Goal: Information Seeking & Learning: Learn about a topic

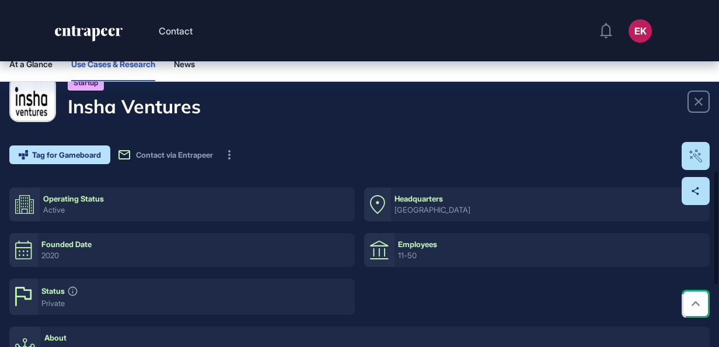
scroll to position [524, 0]
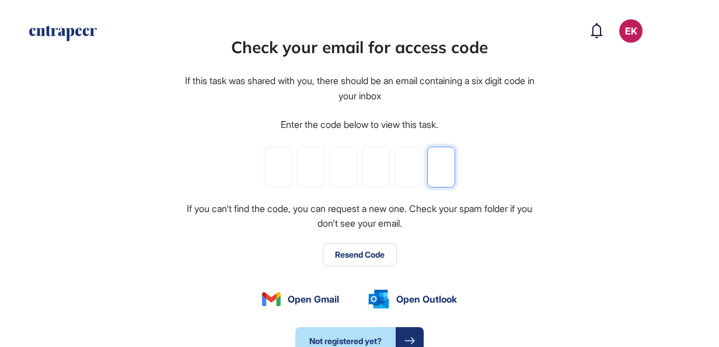
paste input "*"
type input "*"
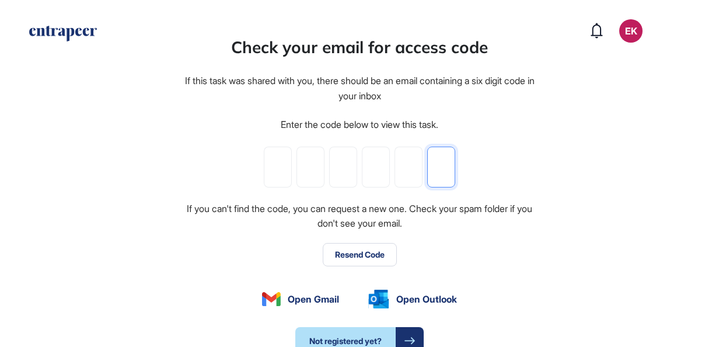
type input "*"
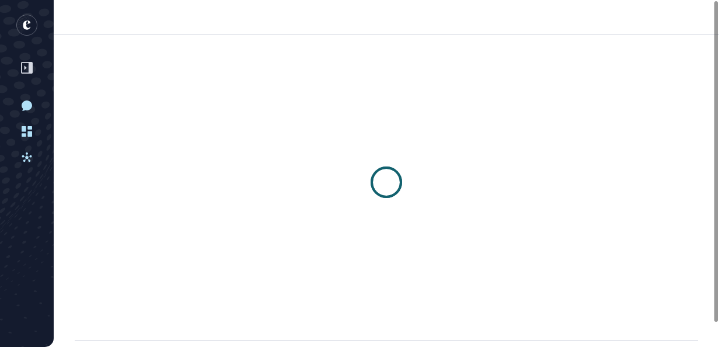
scroll to position [1, 1]
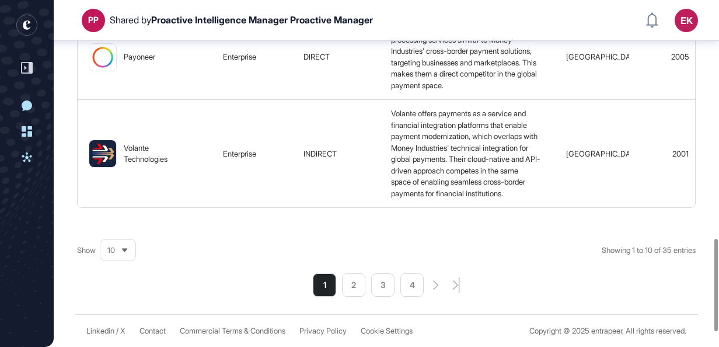
scroll to position [0, 1]
click at [113, 261] on div "10" at bounding box center [117, 250] width 35 height 23
click at [117, 219] on li "50" at bounding box center [118, 207] width 28 height 23
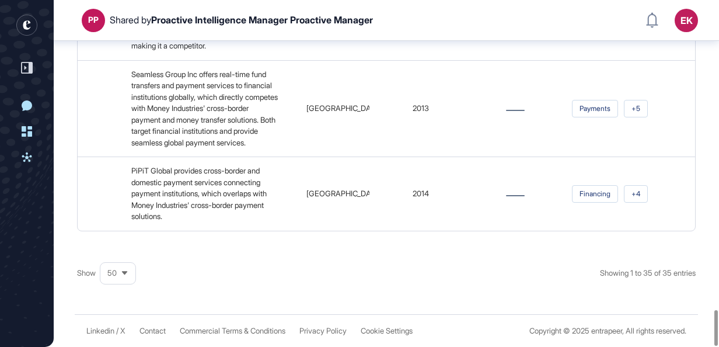
scroll to position [2979, 0]
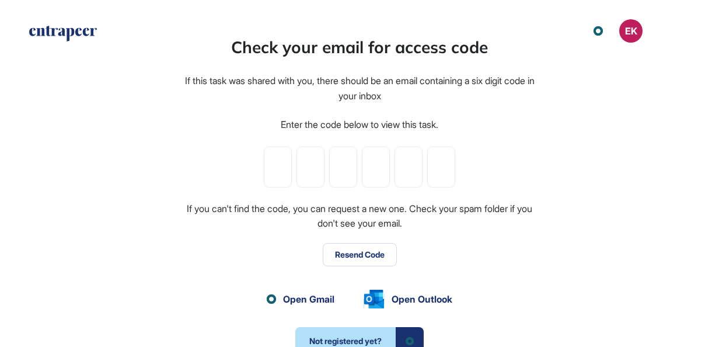
scroll to position [1, 1]
paste input "*"
type input "*"
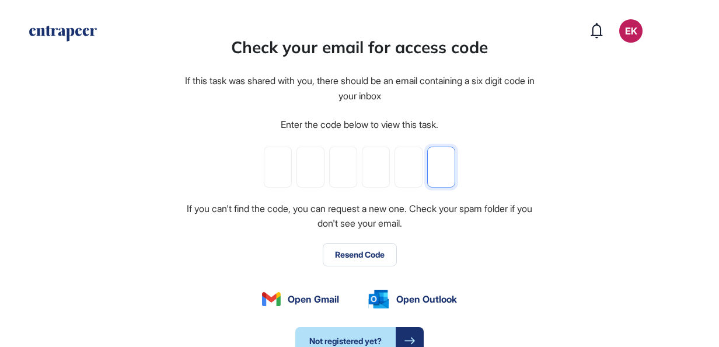
type input "*"
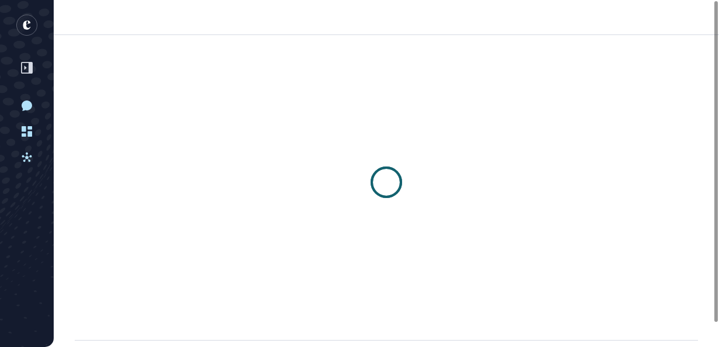
scroll to position [1, 1]
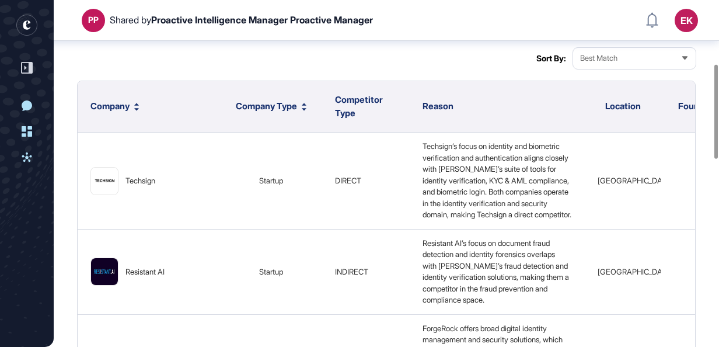
scroll to position [924, 0]
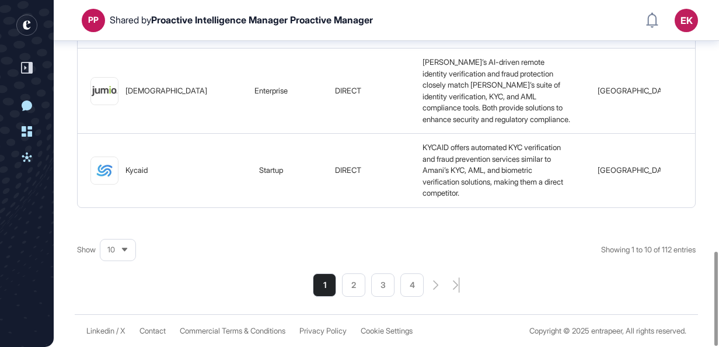
click at [109, 248] on span "10" at bounding box center [111, 249] width 8 height 9
click at [115, 222] on li "100" at bounding box center [118, 230] width 28 height 23
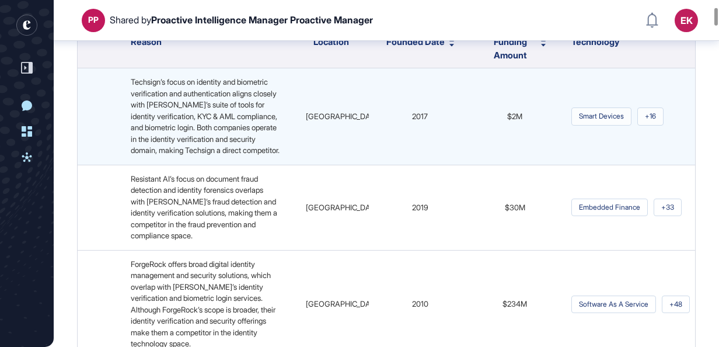
scroll to position [0, 0]
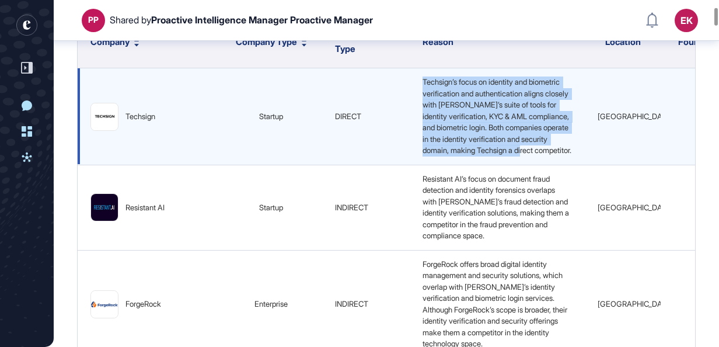
drag, startPoint x: 376, startPoint y: 78, endPoint x: 468, endPoint y: 156, distance: 121.3
click at [468, 156] on td "Techsign’s focus on identity and biometric verification and authentication alig…" at bounding box center [497, 116] width 175 height 97
click at [468, 155] on span "Techsign’s focus on identity and biometric verification and authentication alig…" at bounding box center [496, 116] width 149 height 78
click at [102, 118] on img at bounding box center [104, 116] width 27 height 12
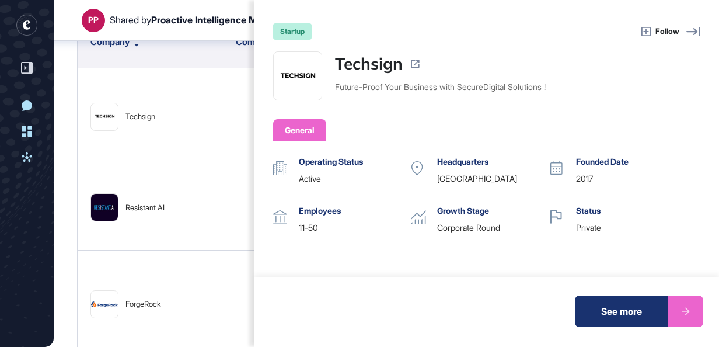
click at [177, 174] on div "startup Follow Techsign Future-Proof Your Business with SecureDigital Solutions…" at bounding box center [359, 173] width 719 height 347
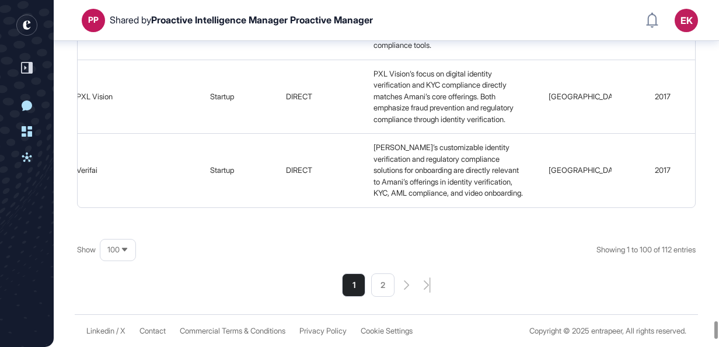
scroll to position [8845, 0]
click at [378, 289] on li "2" at bounding box center [382, 284] width 23 height 23
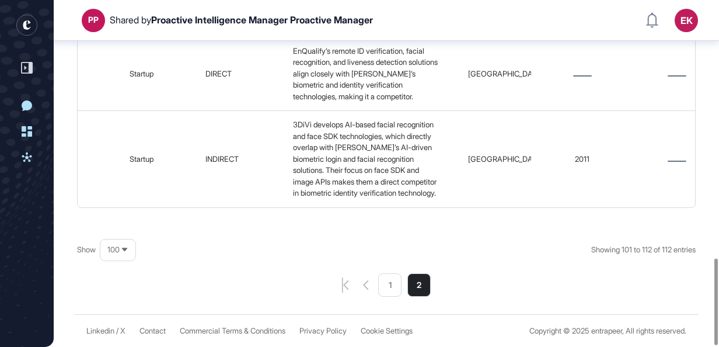
scroll to position [1034, 0]
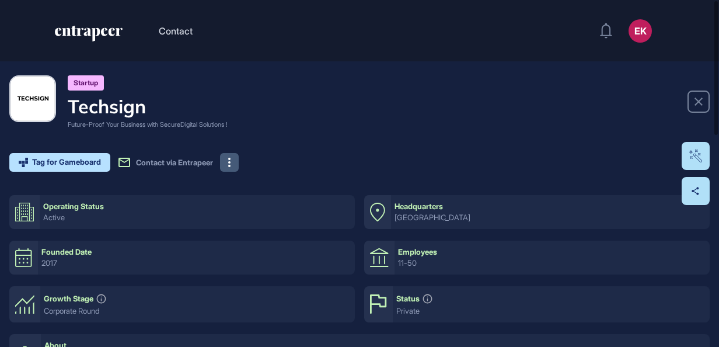
click at [239, 160] on button at bounding box center [229, 162] width 19 height 19
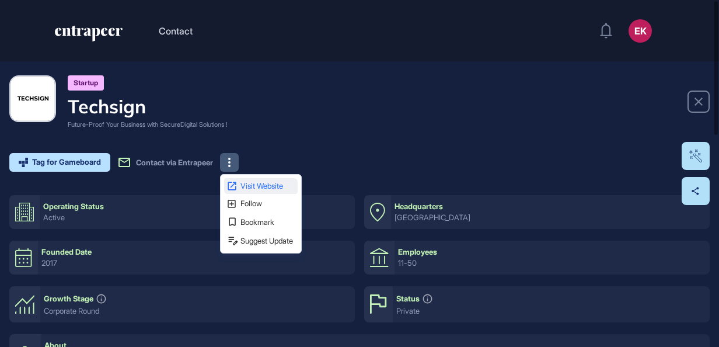
click at [251, 179] on link "Visit Website" at bounding box center [261, 186] width 74 height 16
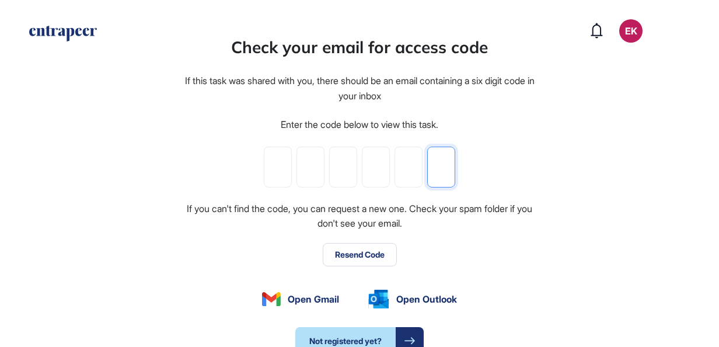
paste input "*"
type input "*"
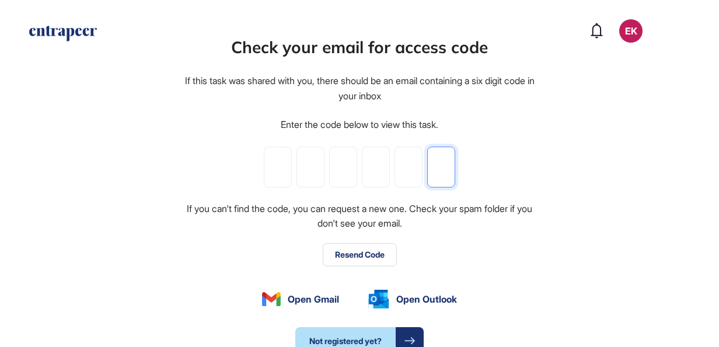
type input "*"
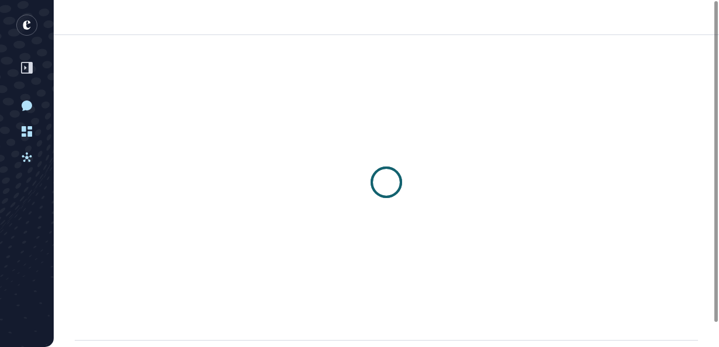
scroll to position [1, 1]
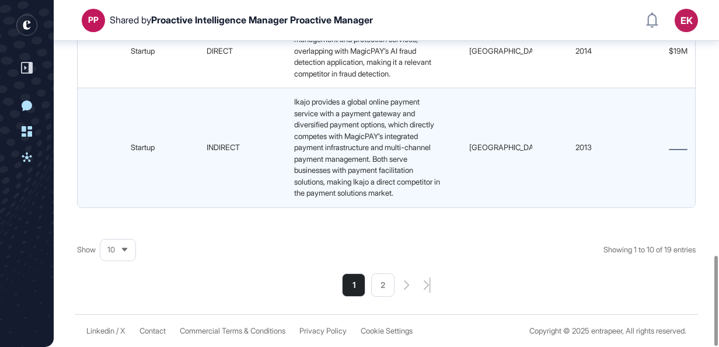
scroll to position [980, 0]
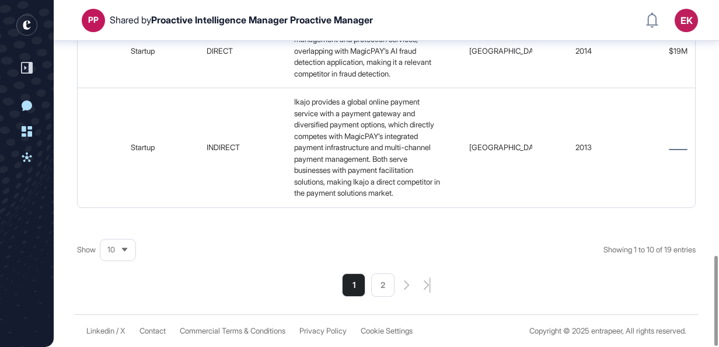
click at [140, 257] on div "Show 10 Showing 1 to 10 of 19 entries 1 2" at bounding box center [386, 261] width 618 height 70
click at [124, 247] on icon at bounding box center [125, 250] width 8 height 8
click at [120, 207] on li "50" at bounding box center [118, 207] width 28 height 23
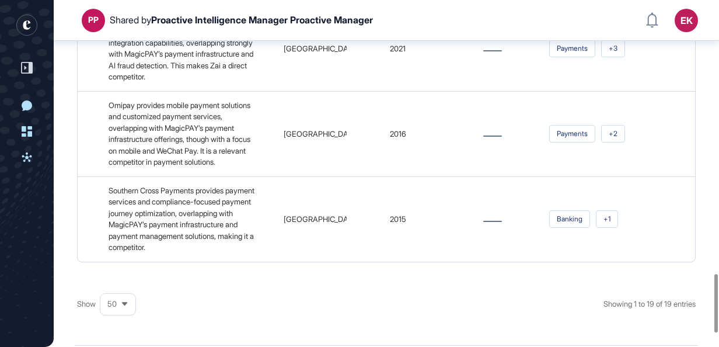
scroll to position [1688, 0]
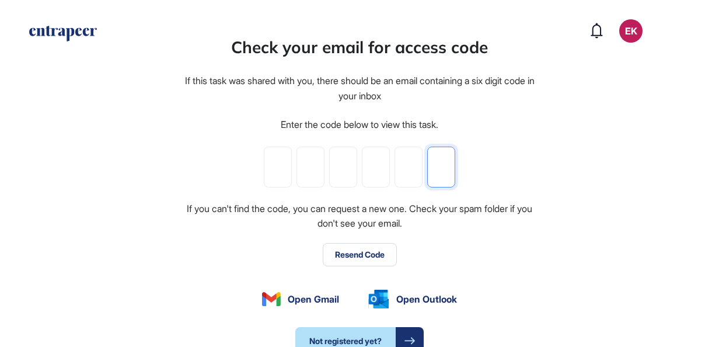
paste input "*"
type input "*"
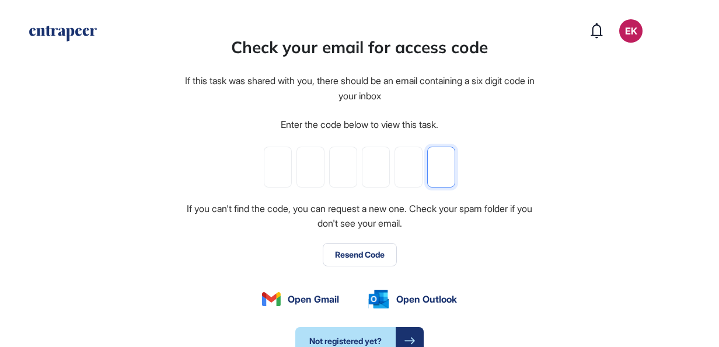
type input "*"
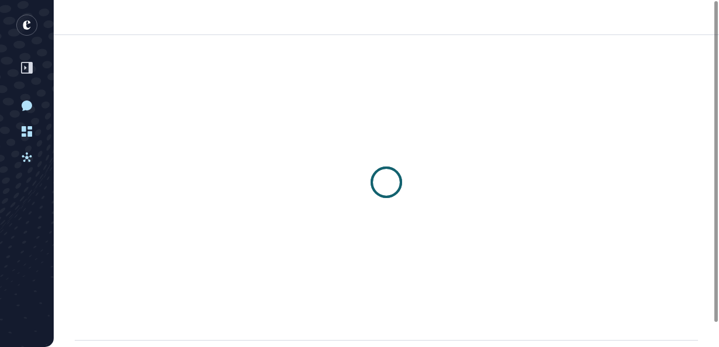
scroll to position [1, 1]
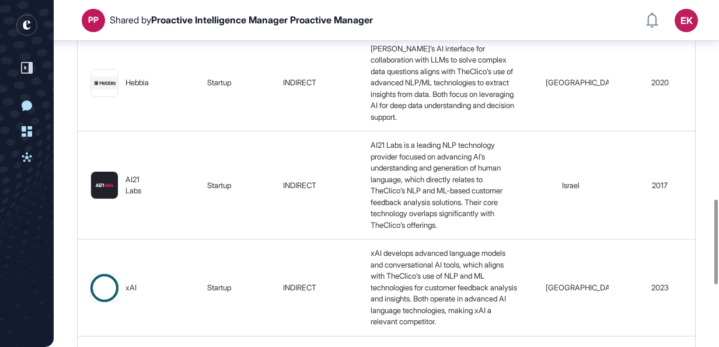
scroll to position [1061, 0]
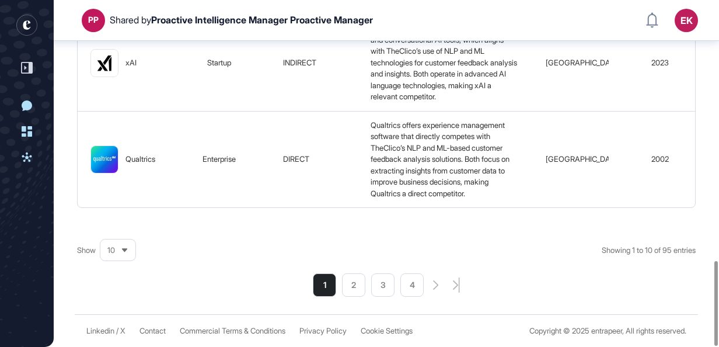
click at [125, 249] on icon at bounding box center [124, 250] width 5 height 4
click at [121, 228] on li "100" at bounding box center [118, 230] width 28 height 23
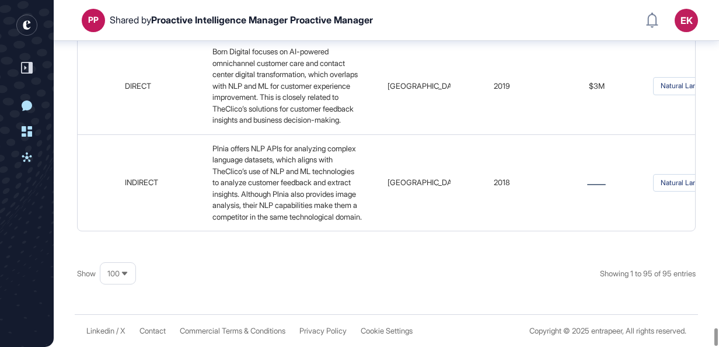
scroll to position [10034, 0]
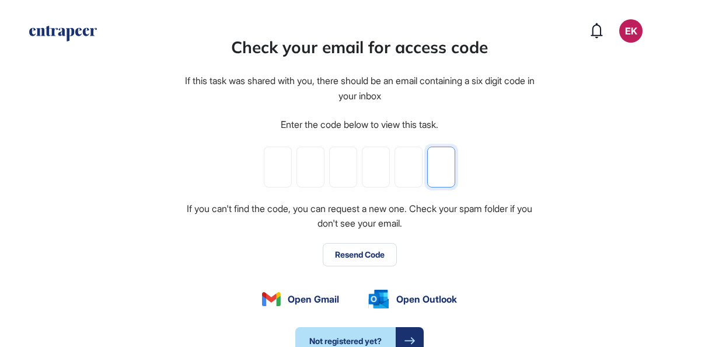
paste input "*"
type input "*"
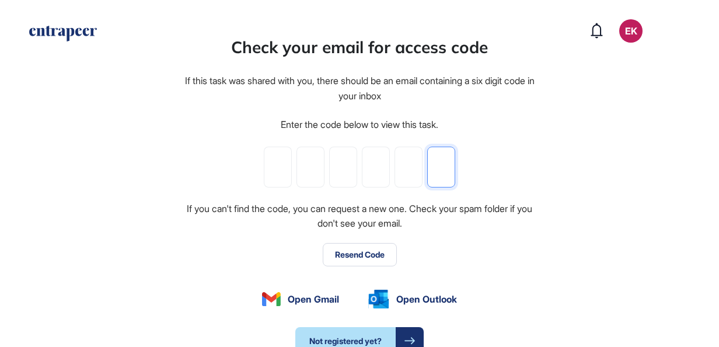
type input "*"
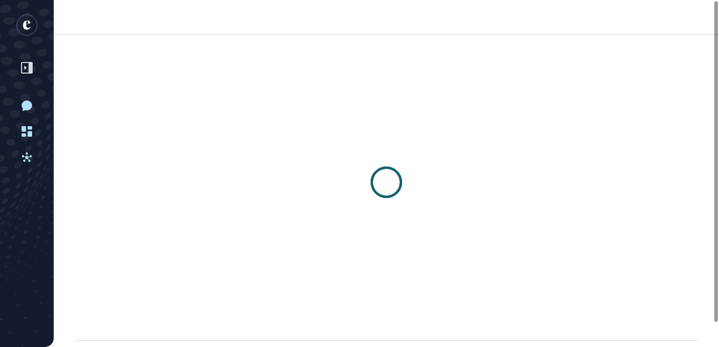
scroll to position [1, 1]
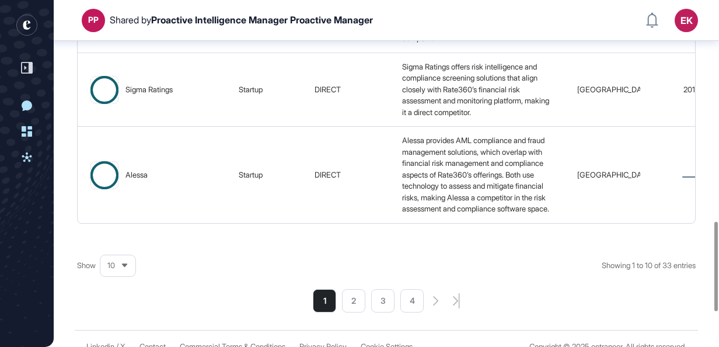
scroll to position [992, 0]
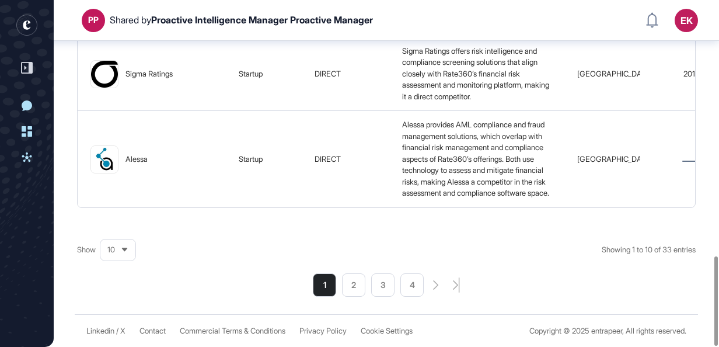
click at [115, 254] on div "10" at bounding box center [117, 249] width 35 height 23
click at [116, 211] on li "50" at bounding box center [118, 207] width 28 height 23
